Goal: Find specific page/section: Find specific page/section

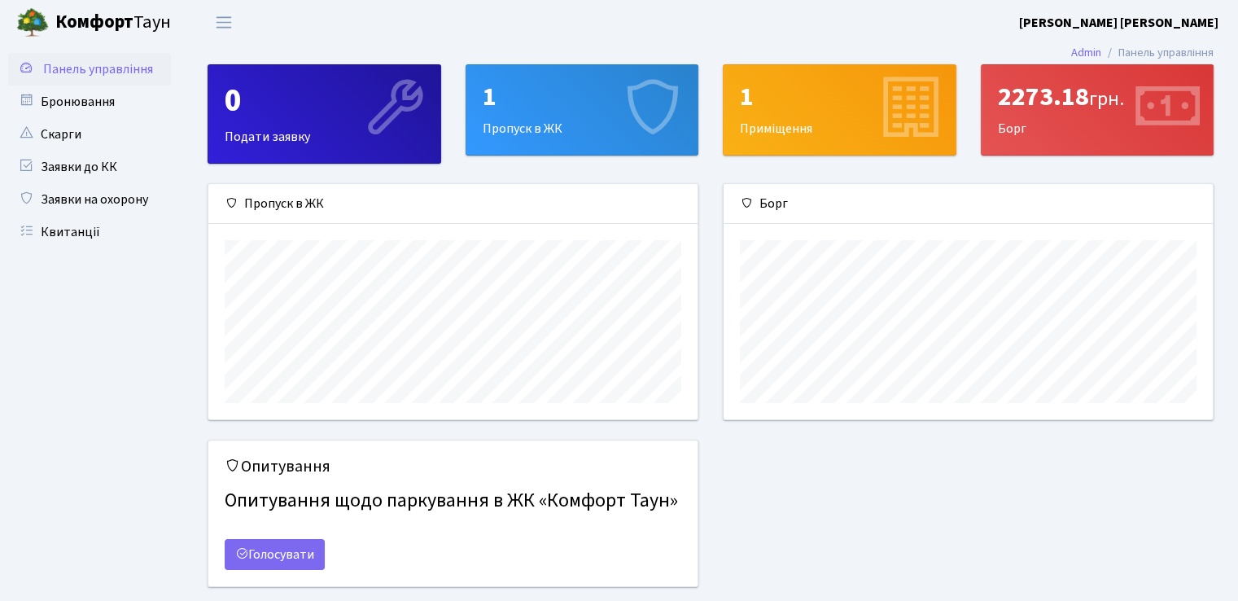
scroll to position [235, 489]
click at [227, 25] on span "Переключити навігацію" at bounding box center [224, 22] width 24 height 19
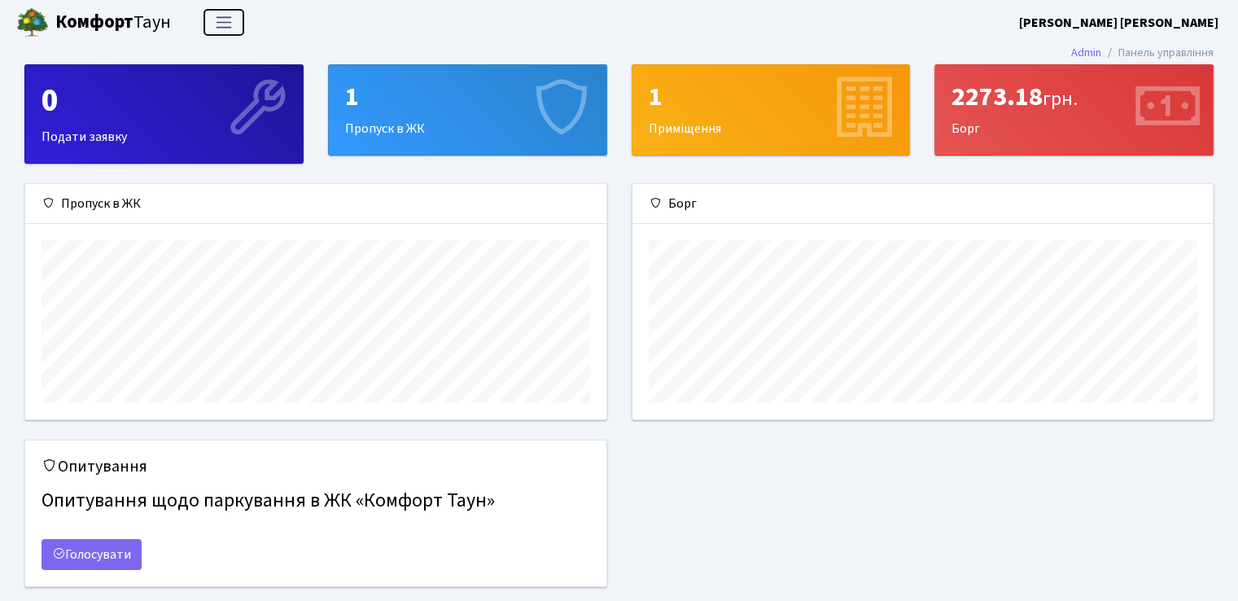
scroll to position [235, 581]
click at [227, 25] on span "Переключити навігацію" at bounding box center [224, 22] width 24 height 19
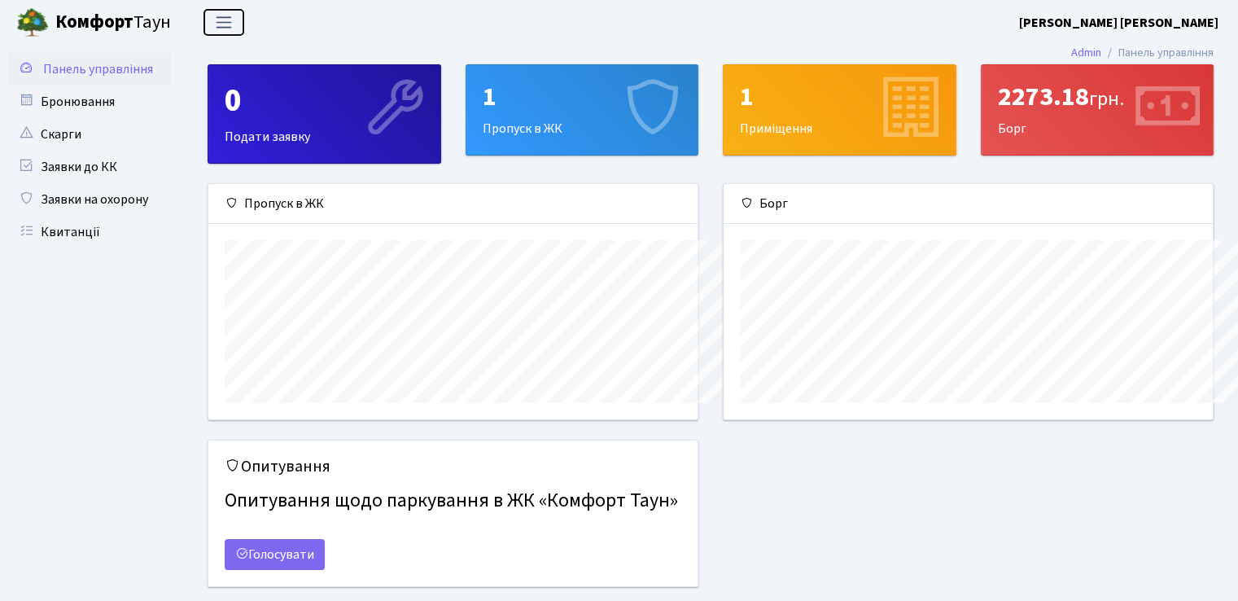
scroll to position [814018, 813764]
click at [59, 230] on link "Квитанції" at bounding box center [89, 232] width 163 height 33
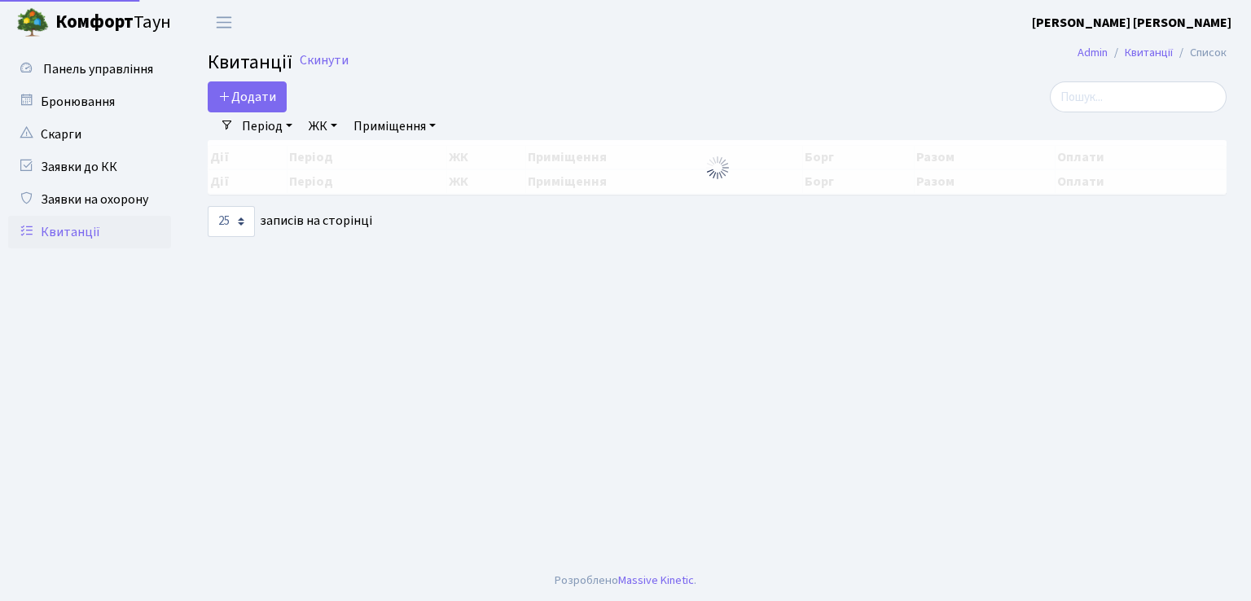
select select "25"
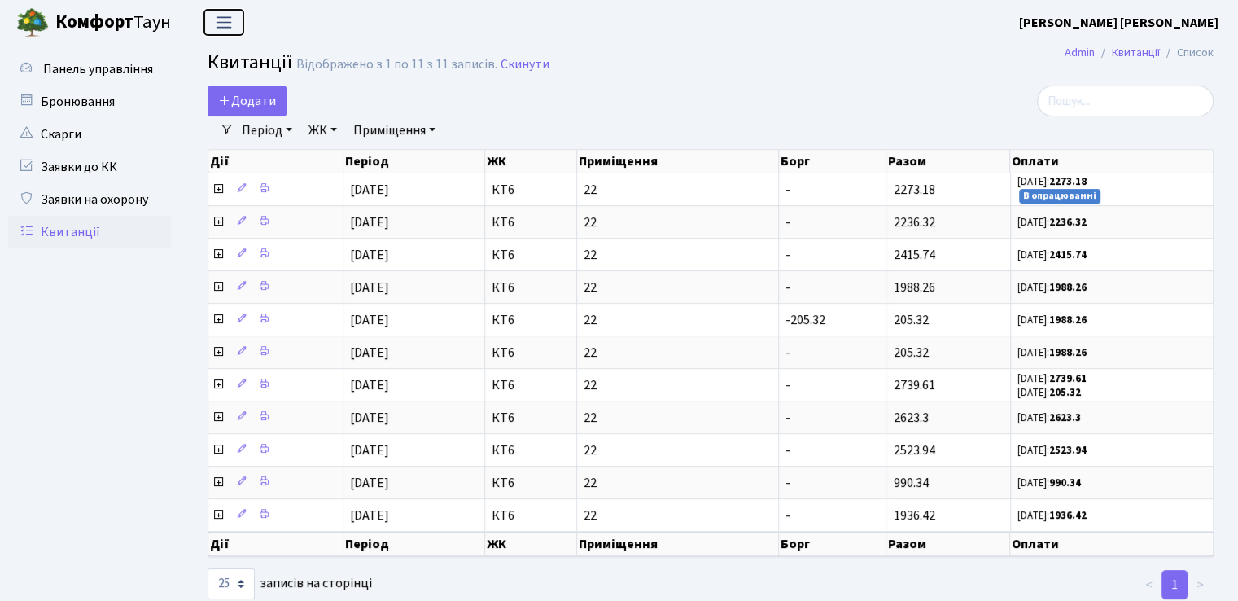
click at [221, 24] on span "Переключити навігацію" at bounding box center [224, 22] width 24 height 19
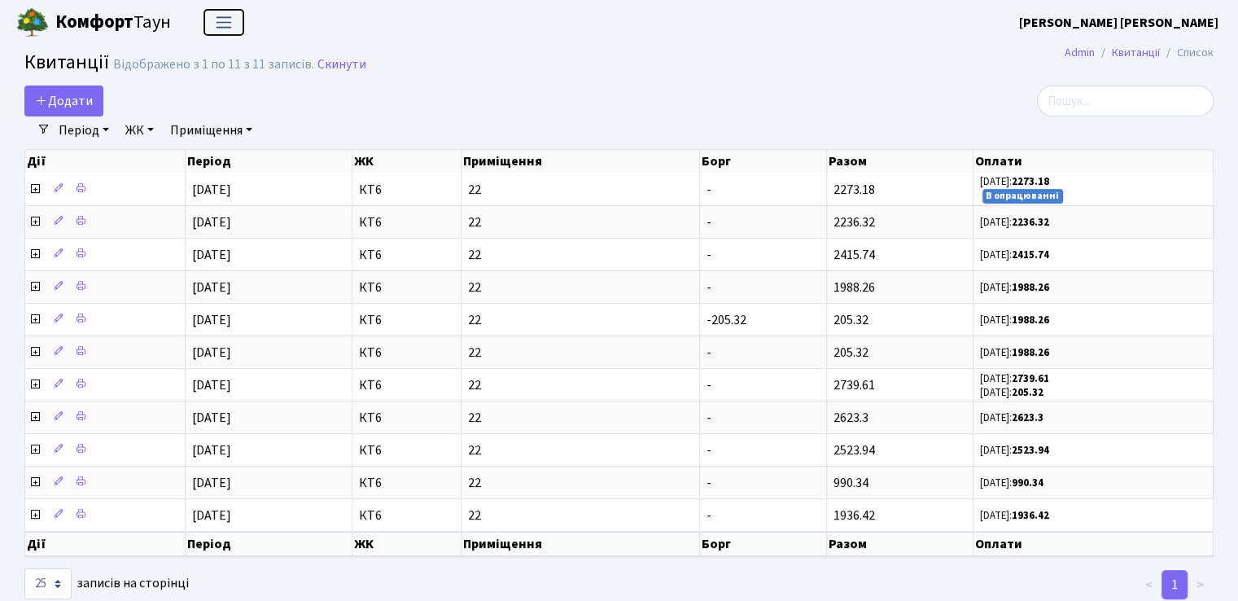
click at [221, 24] on span "Переключити навігацію" at bounding box center [224, 22] width 24 height 19
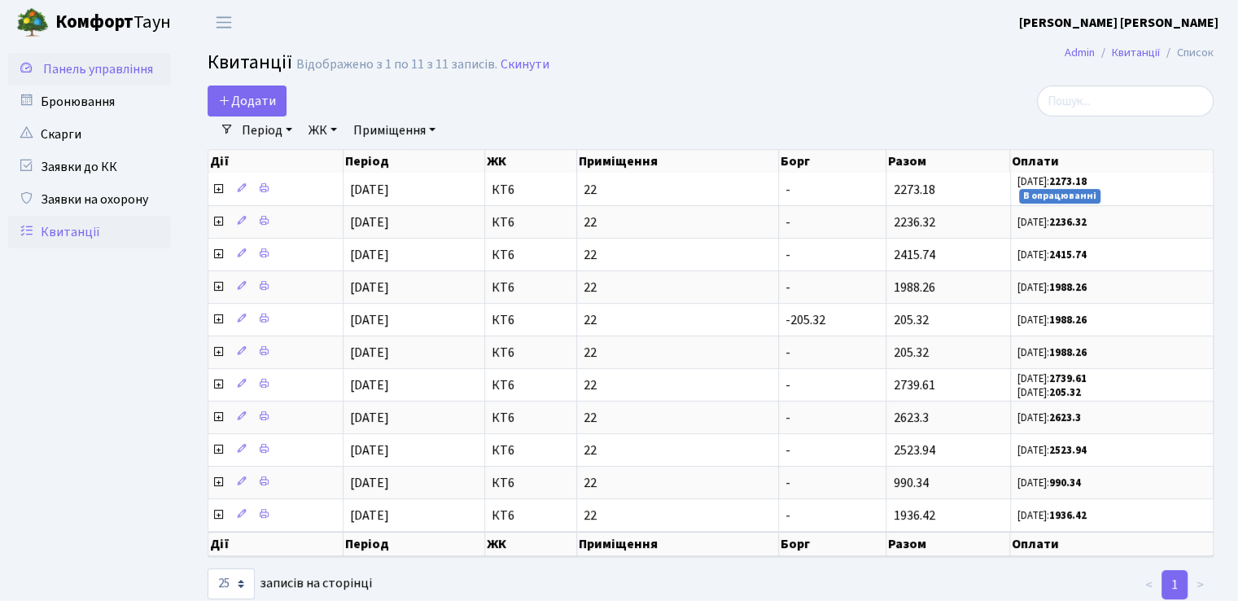
click at [124, 66] on span "Панель управління" at bounding box center [98, 69] width 110 height 18
